Goal: Information Seeking & Learning: Learn about a topic

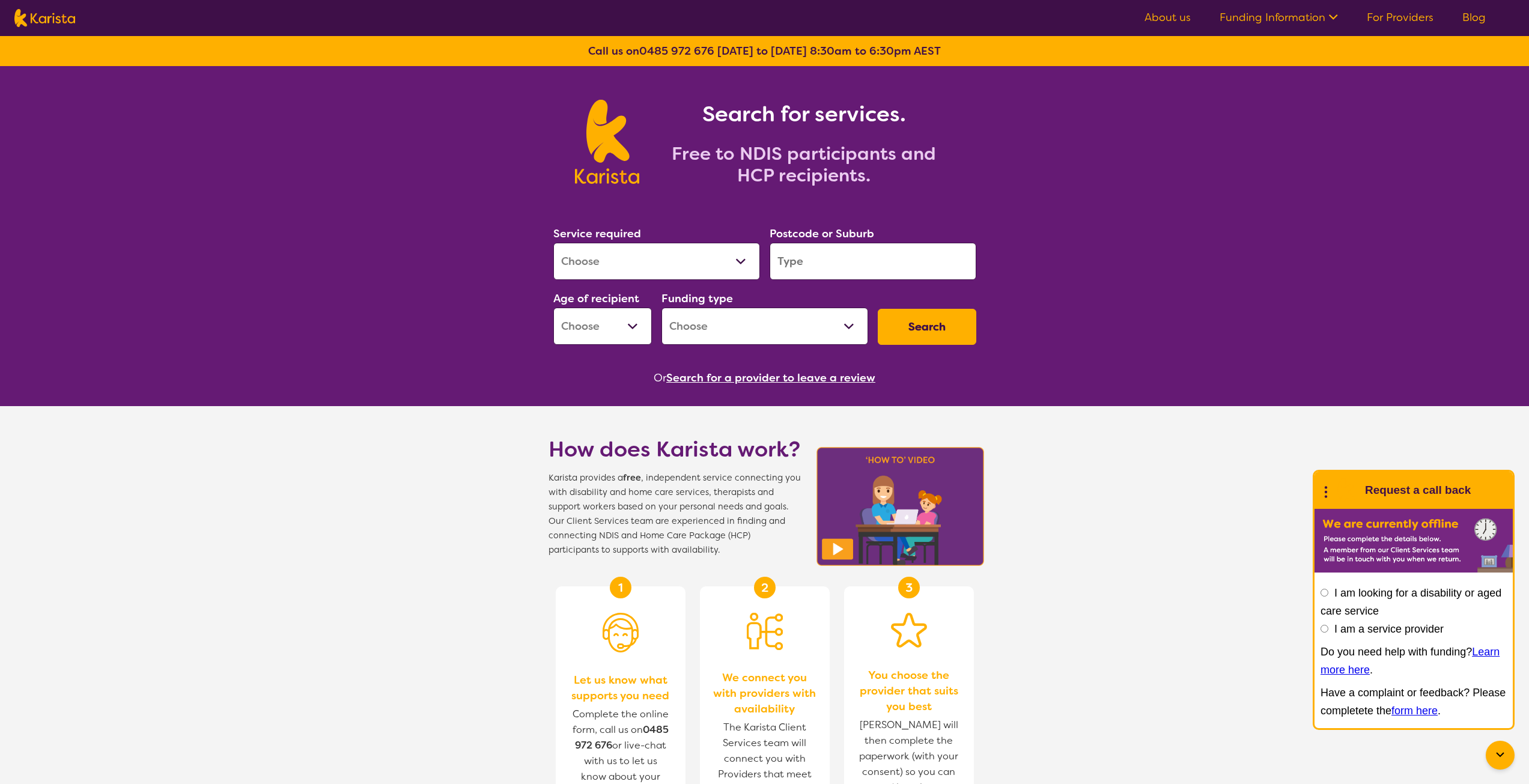
click at [641, 275] on select "Allied Health Assistant Assessment (ADHD or Autism) Behaviour support Counselli…" at bounding box center [657, 261] width 207 height 38
select select "NDIS Support Coordination"
click at [554, 242] on select "Allied Health Assistant Assessment (ADHD or Autism) Behaviour support Counselli…" at bounding box center [657, 261] width 207 height 38
click at [851, 262] on input "search" at bounding box center [873, 261] width 207 height 38
type input "3750"
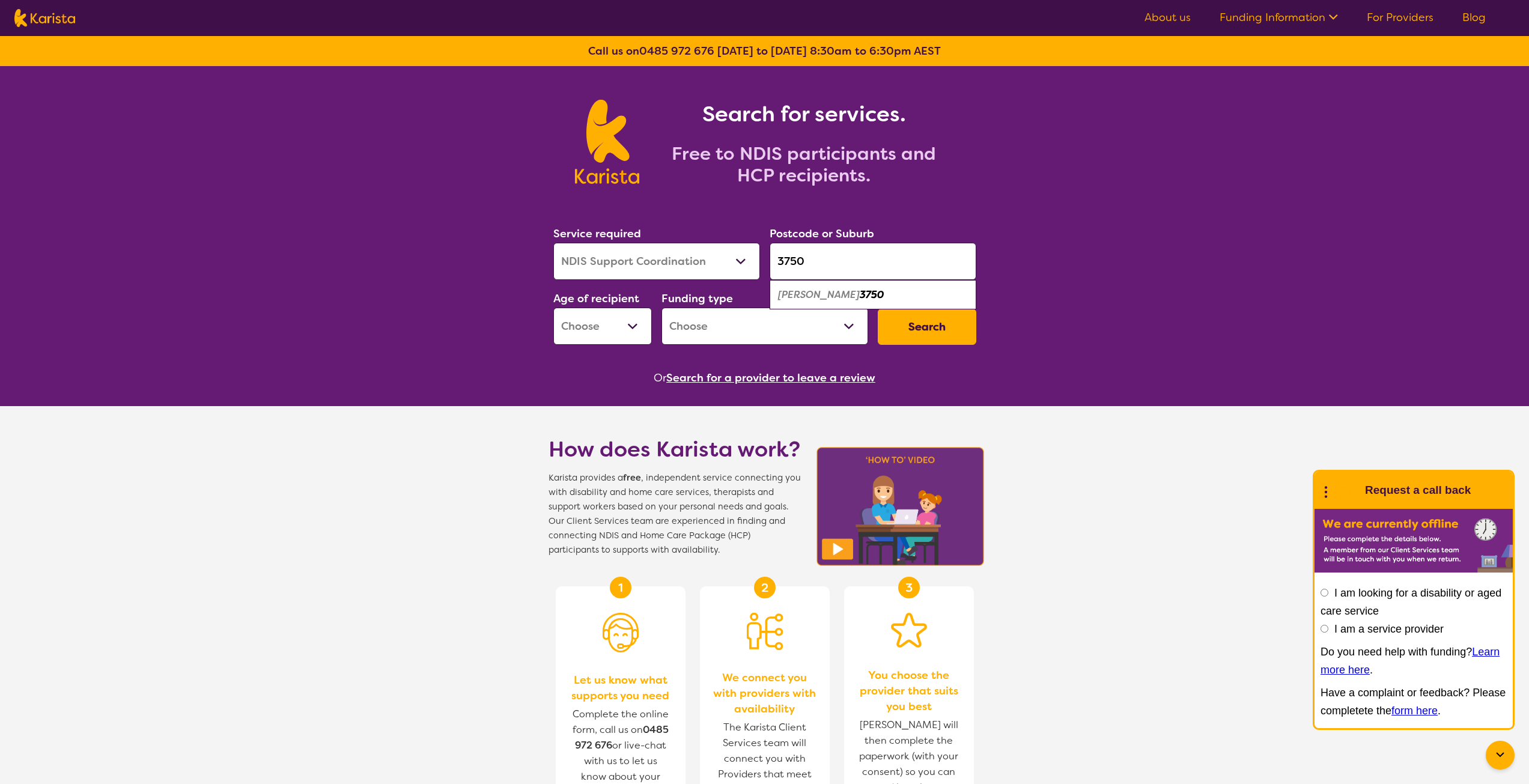
click at [637, 327] on select "Early Childhood - 0 to 9 Child - 10 to 11 Adolescent - 12 to 17 Adult - 18 to 6…" at bounding box center [603, 326] width 99 height 38
select select "AD"
click at [554, 308] on select "Early Childhood - 0 to 9 Child - 10 to 11 Adolescent - 12 to 17 Adult - 18 to 6…" at bounding box center [603, 326] width 99 height 38
click at [800, 337] on select "Home Care Package (HCP) National Disability Insurance Scheme (NDIS) I don't know" at bounding box center [765, 326] width 207 height 38
select select "NDIS"
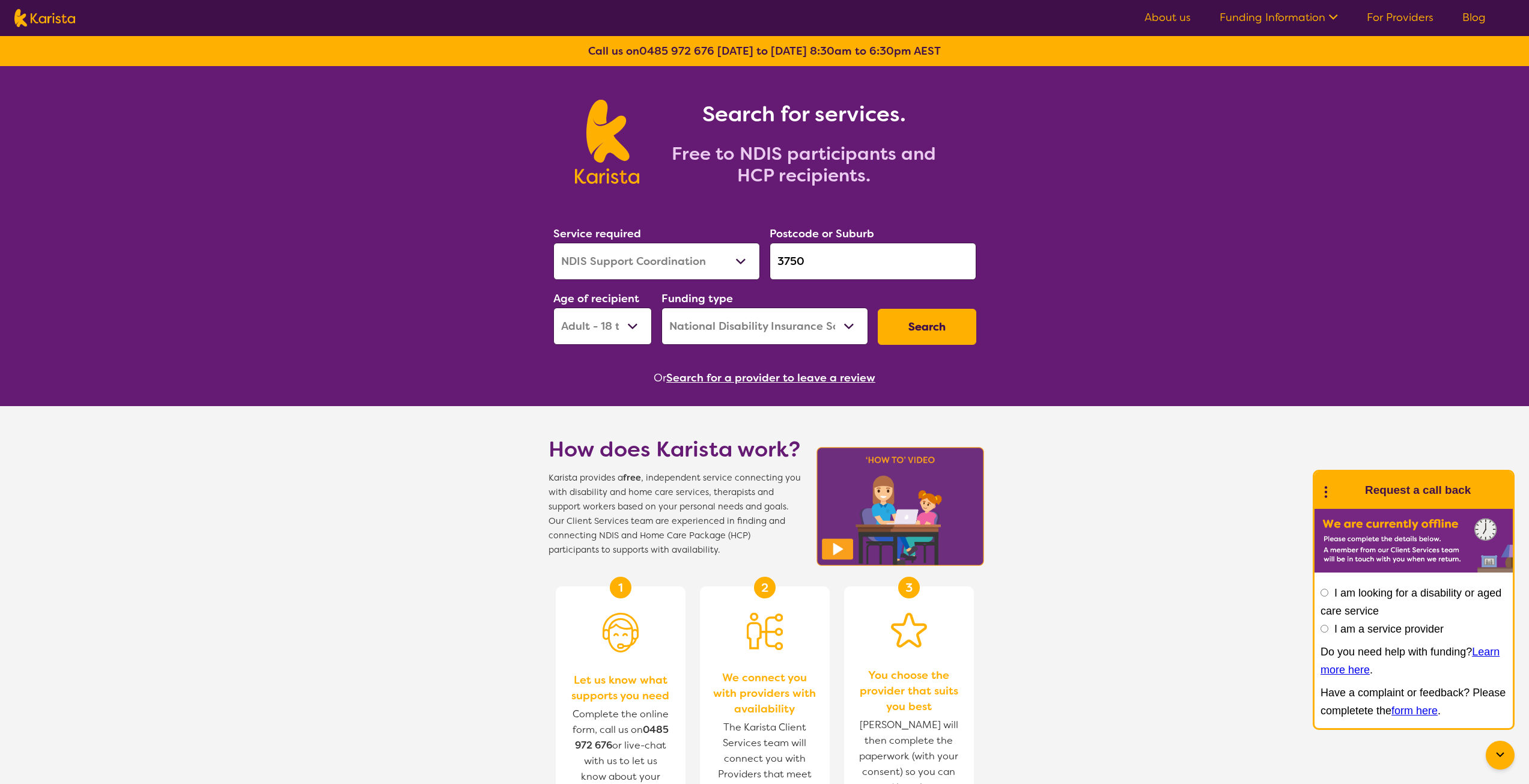
click at [661, 308] on select "Home Care Package (HCP) National Disability Insurance Scheme (NDIS) I don't know" at bounding box center [765, 326] width 207 height 38
click at [915, 320] on button "Search" at bounding box center [926, 327] width 99 height 36
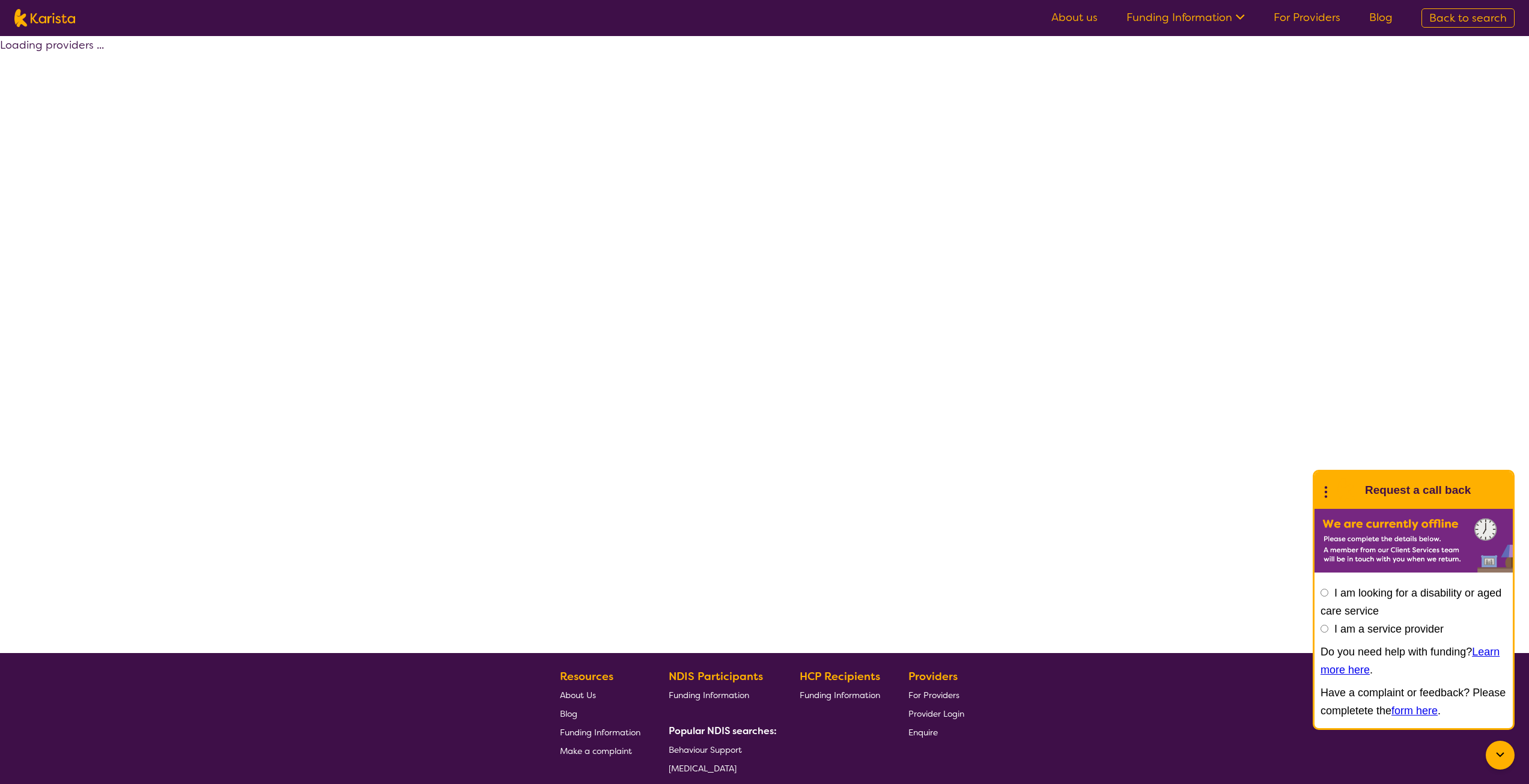
select select "by_score"
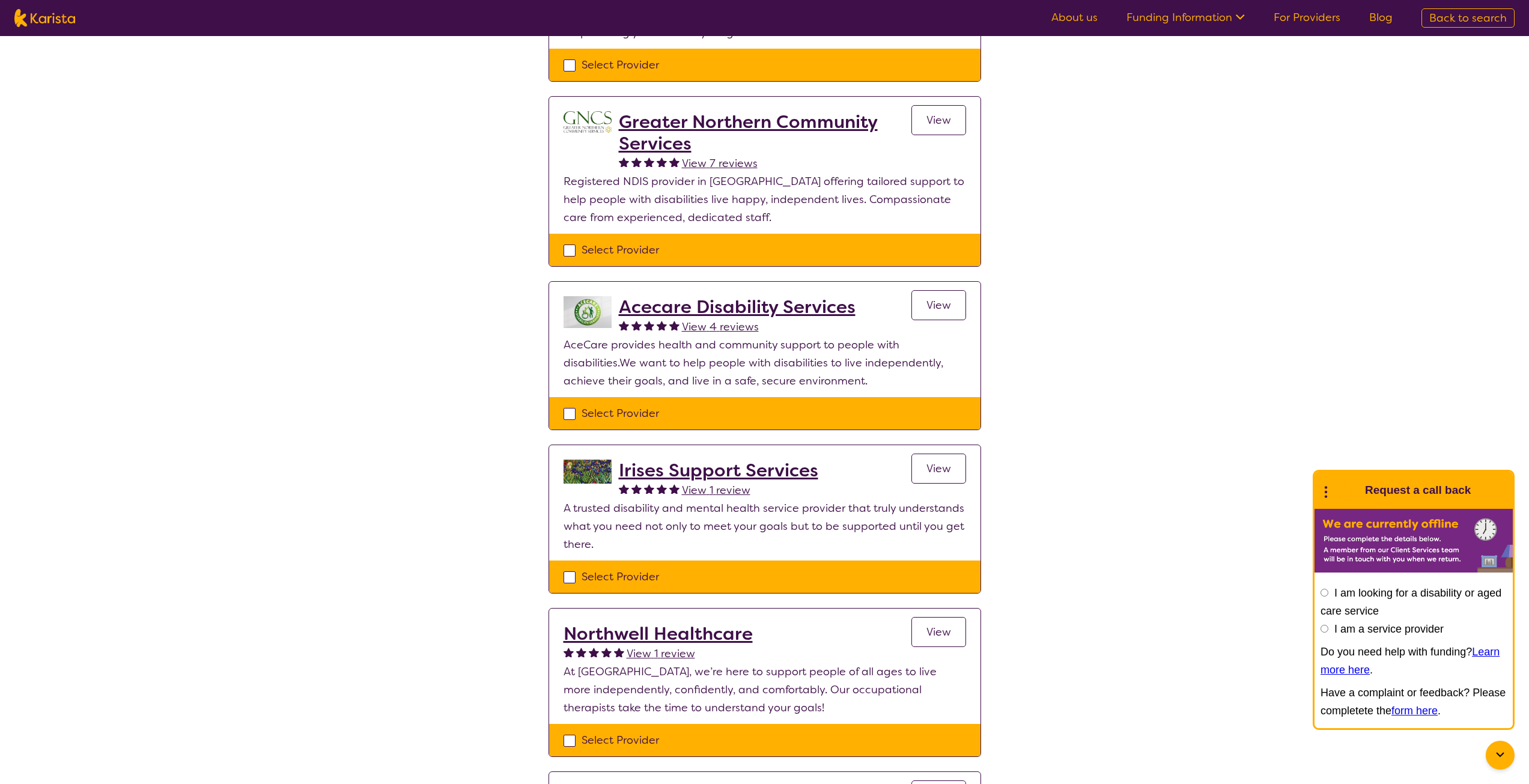
scroll to position [601, 0]
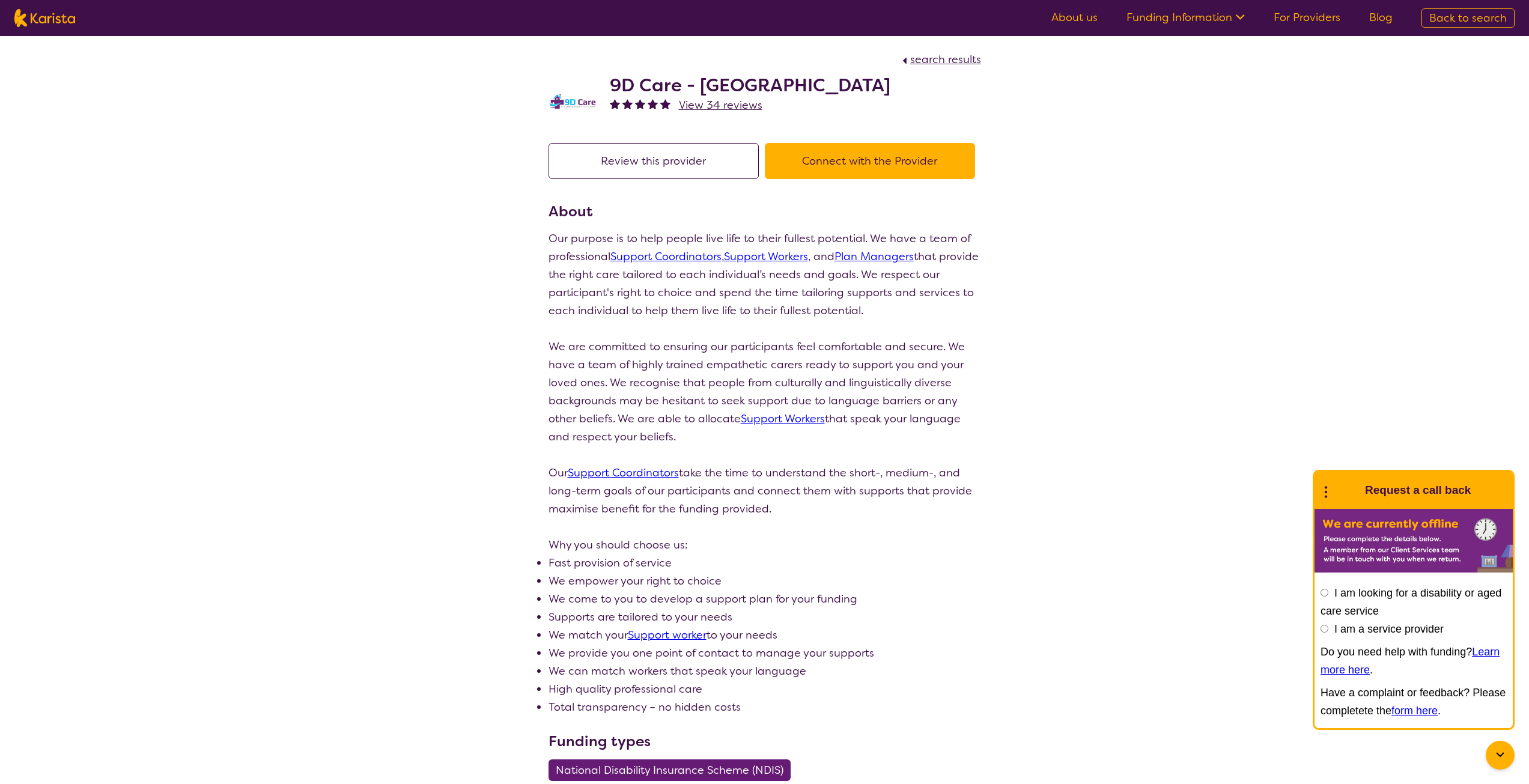
click at [618, 90] on h2 "9D Care - [GEOGRAPHIC_DATA]" at bounding box center [750, 85] width 281 height 22
drag, startPoint x: 618, startPoint y: 90, endPoint x: 742, endPoint y: 86, distance: 124.1
click at [742, 86] on h2 "9D Care - [GEOGRAPHIC_DATA]" at bounding box center [750, 85] width 281 height 22
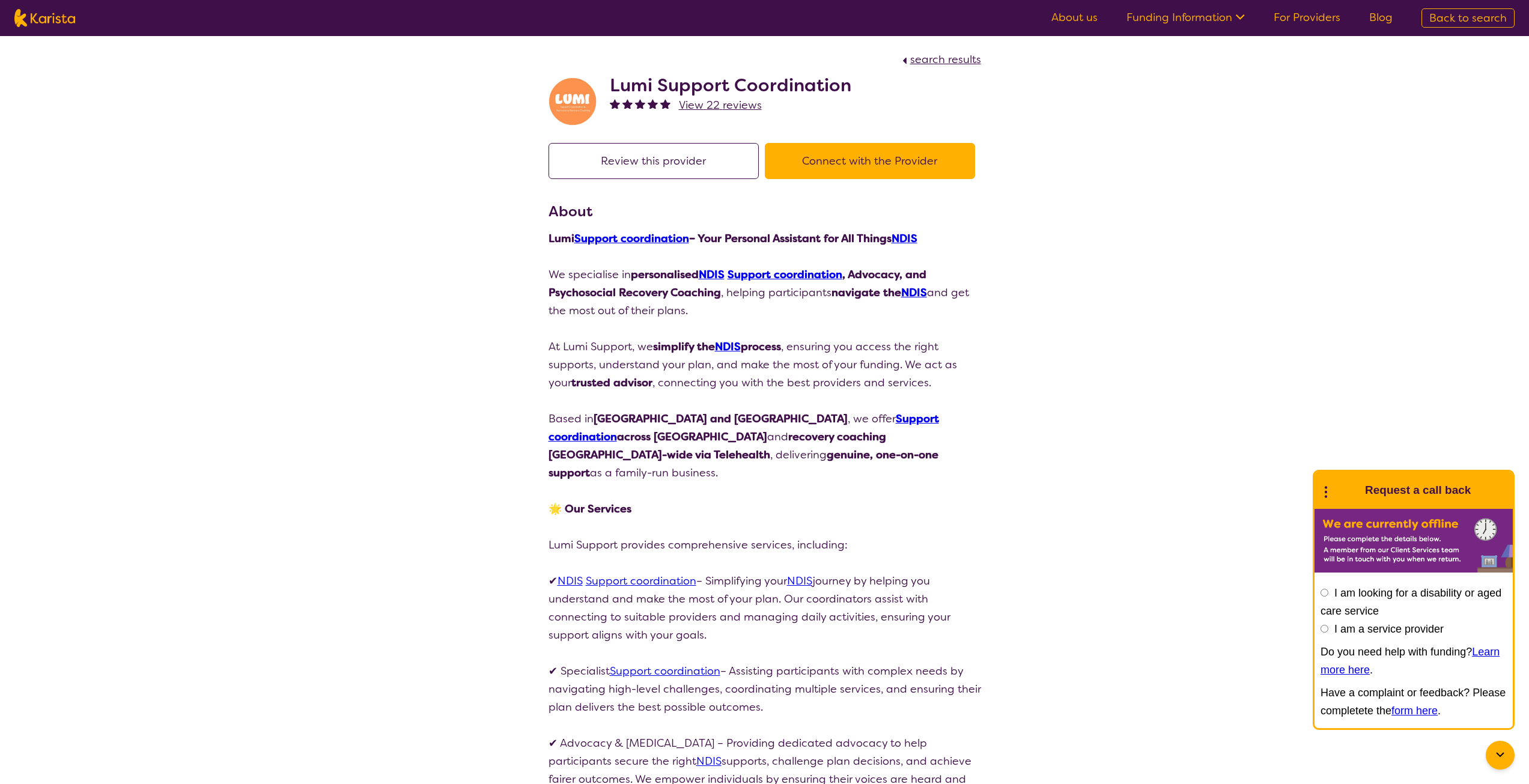
click at [628, 88] on h2 "Lumi Support Coordination" at bounding box center [730, 85] width 242 height 22
drag, startPoint x: 628, startPoint y: 88, endPoint x: 772, endPoint y: 89, distance: 144.0
click at [772, 89] on h2 "Lumi Support Coordination" at bounding box center [730, 85] width 242 height 22
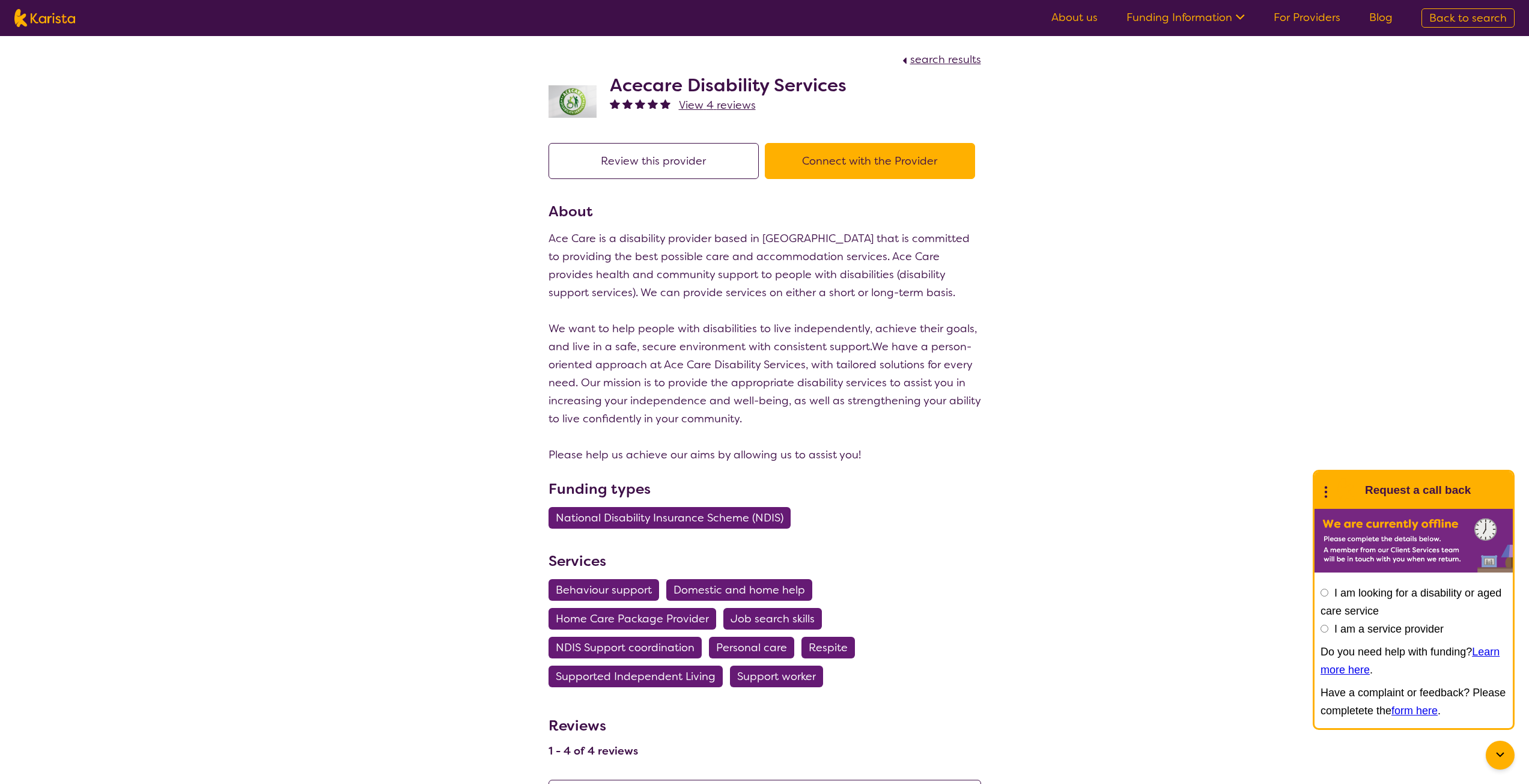
click at [651, 85] on h2 "Acecare Disability Services" at bounding box center [728, 85] width 237 height 22
drag, startPoint x: 651, startPoint y: 85, endPoint x: 778, endPoint y: 85, distance: 127.0
click at [778, 85] on h2 "Acecare Disability Services" at bounding box center [728, 85] width 237 height 22
